Goal: Complete application form: Complete application form

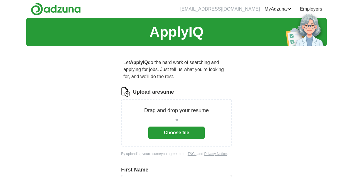
click at [180, 133] on button "Choose file" at bounding box center [176, 132] width 56 height 12
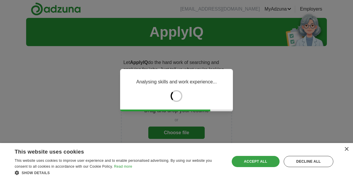
click at [259, 159] on div "Accept all" at bounding box center [255, 161] width 48 height 11
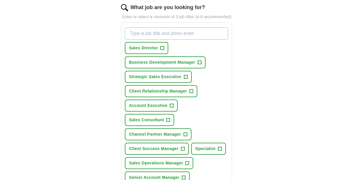
scroll to position [199, 0]
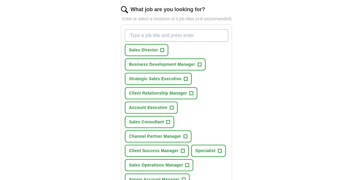
click at [191, 96] on span "+" at bounding box center [191, 93] width 4 height 5
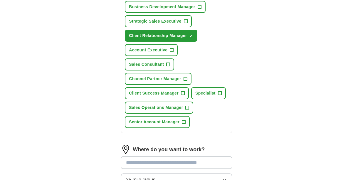
scroll to position [257, 0]
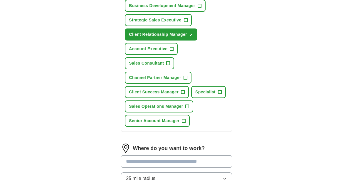
click at [182, 94] on span "+" at bounding box center [183, 92] width 4 height 5
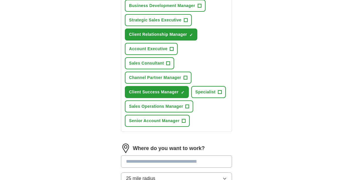
click at [167, 66] on span "+" at bounding box center [168, 63] width 4 height 5
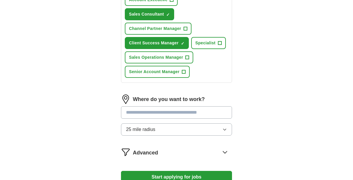
scroll to position [307, 0]
click at [183, 118] on input at bounding box center [176, 112] width 111 height 12
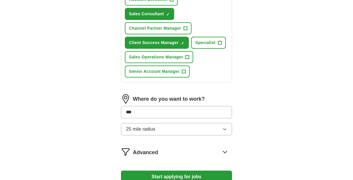
type input "****"
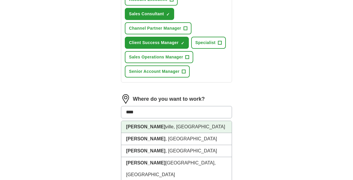
click at [176, 133] on li "Nash ville, TN" at bounding box center [176, 127] width 110 height 12
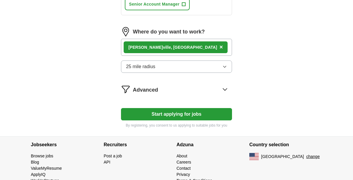
scroll to position [374, 0]
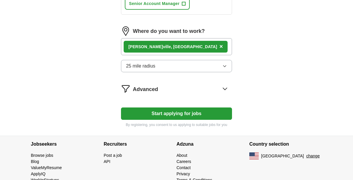
click at [186, 120] on button "Start applying for jobs" at bounding box center [176, 113] width 111 height 12
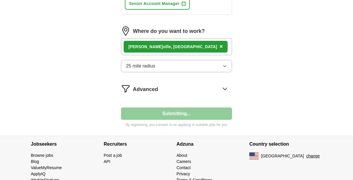
select select "**"
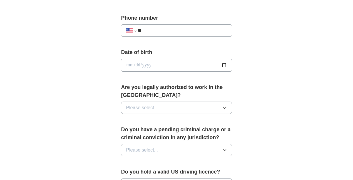
scroll to position [239, 0]
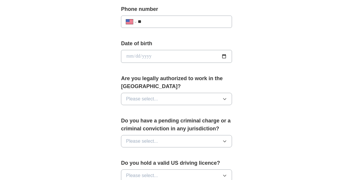
click at [224, 141] on icon "button" at bounding box center [224, 141] width 3 height 1
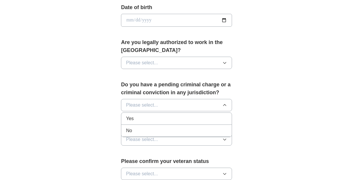
scroll to position [279, 0]
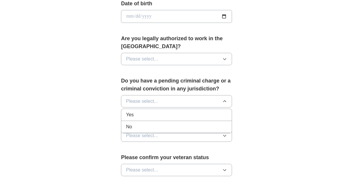
click at [264, 131] on div "**********" at bounding box center [176, 9] width 300 height 541
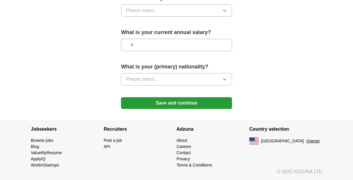
scroll to position [439, 0]
click at [220, 104] on button "Save and continue" at bounding box center [176, 103] width 111 height 12
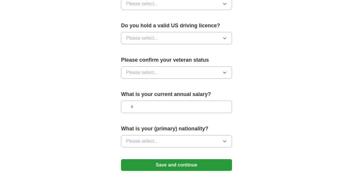
scroll to position [377, 0]
click at [191, 107] on input "text" at bounding box center [176, 107] width 111 height 12
type input "*******"
click at [186, 142] on button "Please select..." at bounding box center [176, 141] width 111 height 12
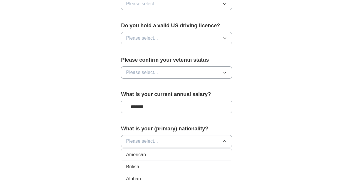
scroll to position [0, 0]
click at [185, 155] on div "American" at bounding box center [176, 154] width 101 height 7
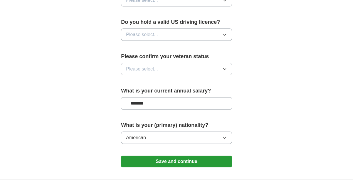
scroll to position [378, 0]
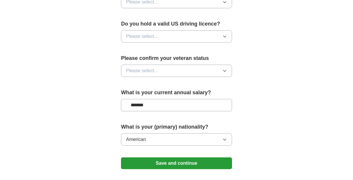
click at [224, 71] on icon "button" at bounding box center [224, 70] width 3 height 1
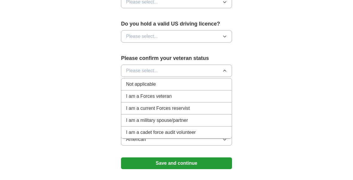
click at [199, 84] on div "Not applicable" at bounding box center [176, 84] width 101 height 7
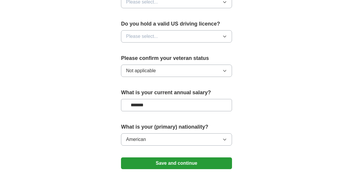
click at [209, 34] on button "Please select..." at bounding box center [176, 36] width 111 height 12
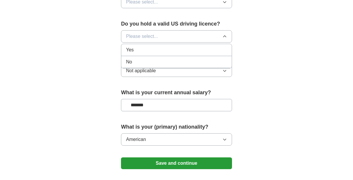
click at [204, 52] on div "Yes" at bounding box center [176, 49] width 101 height 7
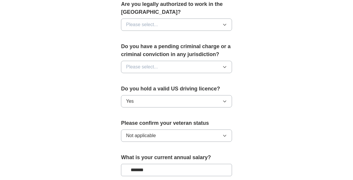
scroll to position [313, 0]
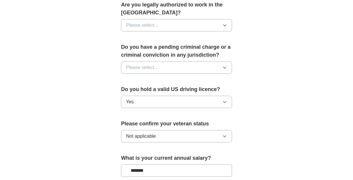
click at [223, 67] on icon "button" at bounding box center [224, 67] width 5 height 5
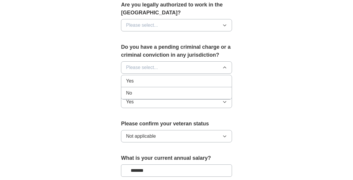
click at [210, 94] on div "No" at bounding box center [176, 92] width 101 height 7
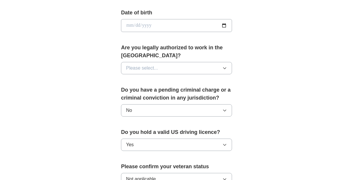
scroll to position [269, 0]
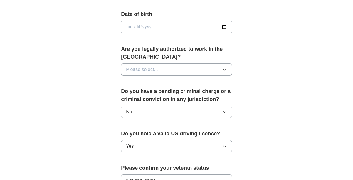
click at [223, 71] on icon "button" at bounding box center [224, 69] width 5 height 5
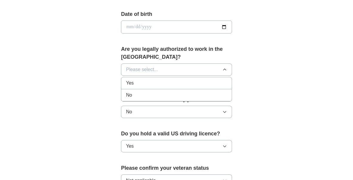
click at [221, 80] on div "Yes" at bounding box center [176, 83] width 101 height 7
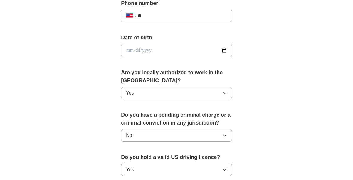
scroll to position [241, 0]
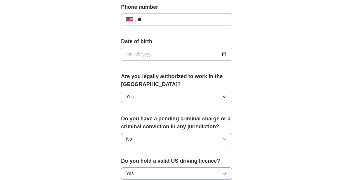
click at [186, 55] on input "date" at bounding box center [176, 54] width 111 height 13
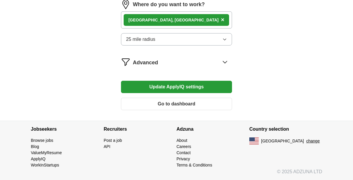
scroll to position [436, 0]
click at [224, 63] on icon at bounding box center [224, 61] width 9 height 9
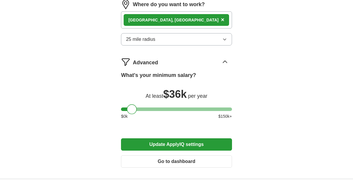
drag, startPoint x: 126, startPoint y: 108, endPoint x: 131, endPoint y: 108, distance: 5.6
click at [131, 108] on div at bounding box center [132, 109] width 10 height 10
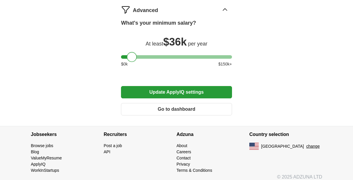
scroll to position [489, 0]
click at [218, 92] on button "Update ApplyIQ settings" at bounding box center [176, 92] width 111 height 12
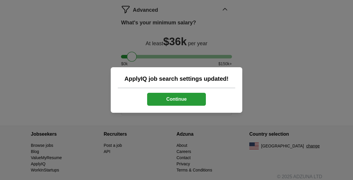
click at [192, 98] on button "Continue" at bounding box center [176, 99] width 59 height 13
